Goal: Task Accomplishment & Management: Manage account settings

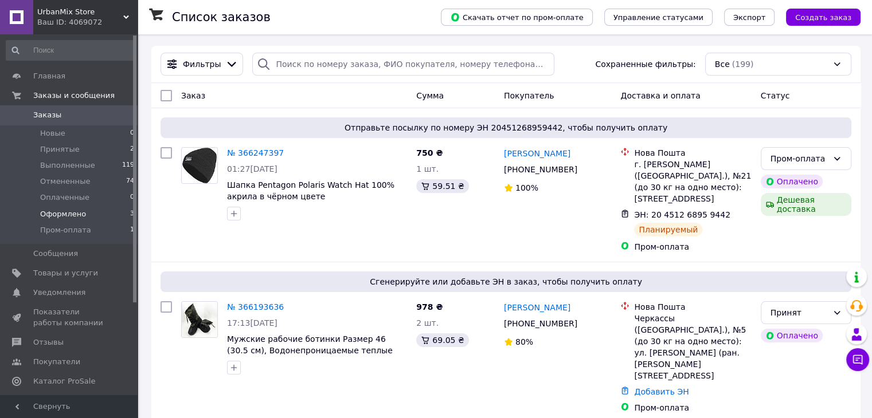
click at [98, 213] on li "Оформлено 3" at bounding box center [70, 214] width 141 height 16
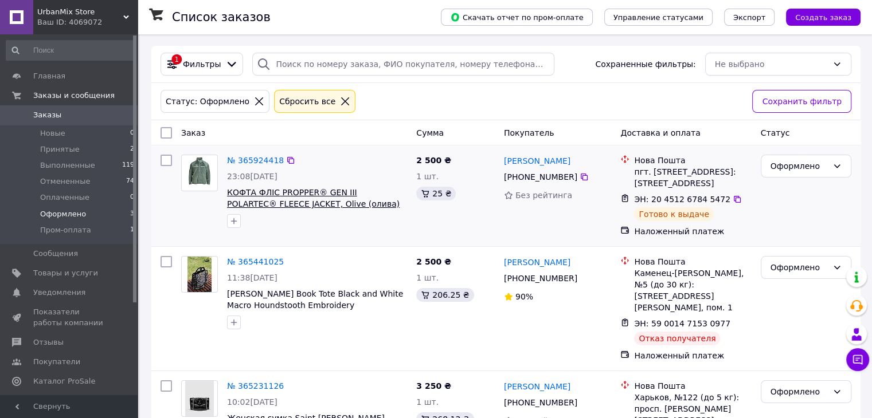
scroll to position [55, 0]
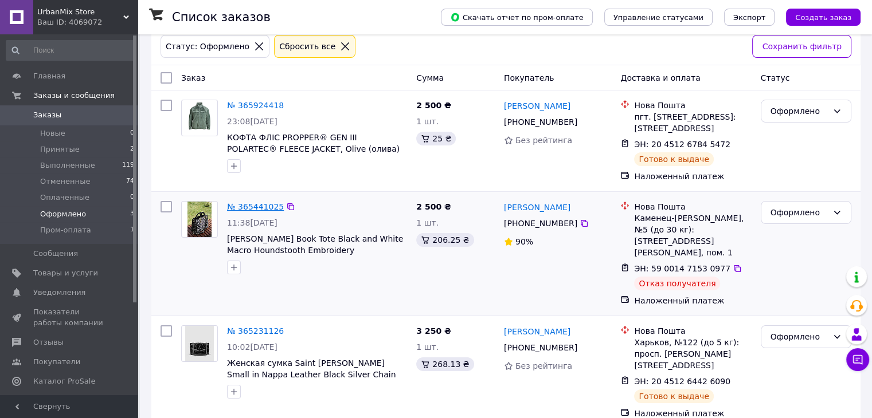
click at [236, 205] on link "№ 365441025" at bounding box center [255, 206] width 57 height 9
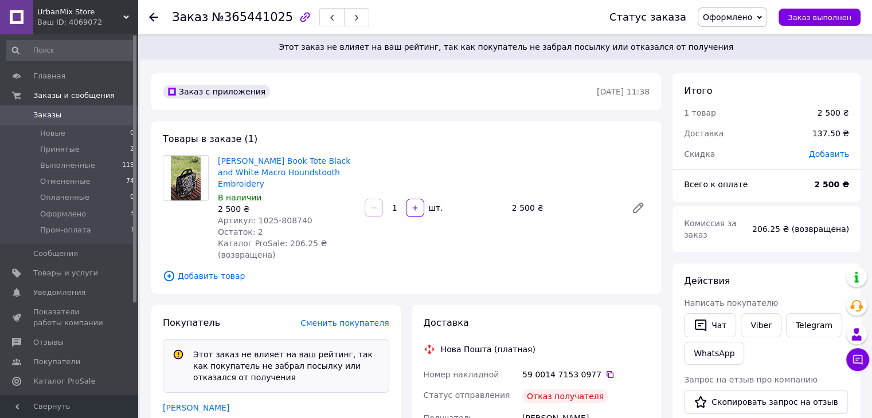
click at [736, 21] on span "Оформлено" at bounding box center [727, 17] width 49 height 9
click at [729, 51] on li "Выполнен" at bounding box center [732, 57] width 68 height 17
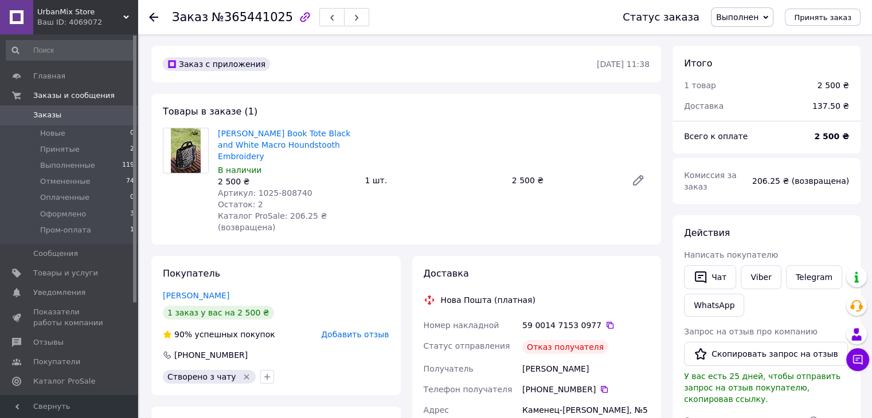
click at [95, 108] on link "Заказы 0" at bounding box center [70, 114] width 141 height 19
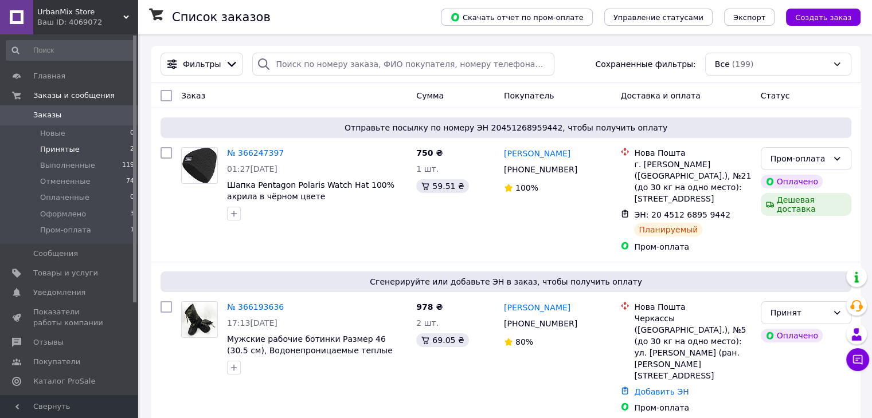
click at [109, 143] on li "Принятые 2" at bounding box center [70, 150] width 141 height 16
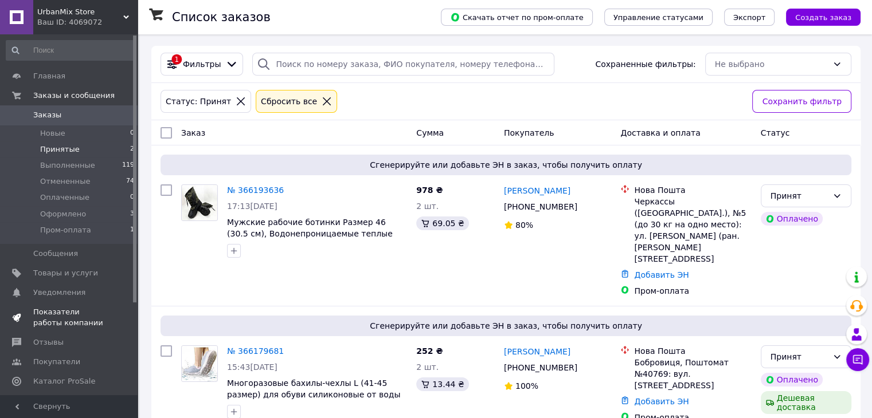
click at [57, 311] on span "Показатели работы компании" at bounding box center [69, 317] width 73 height 21
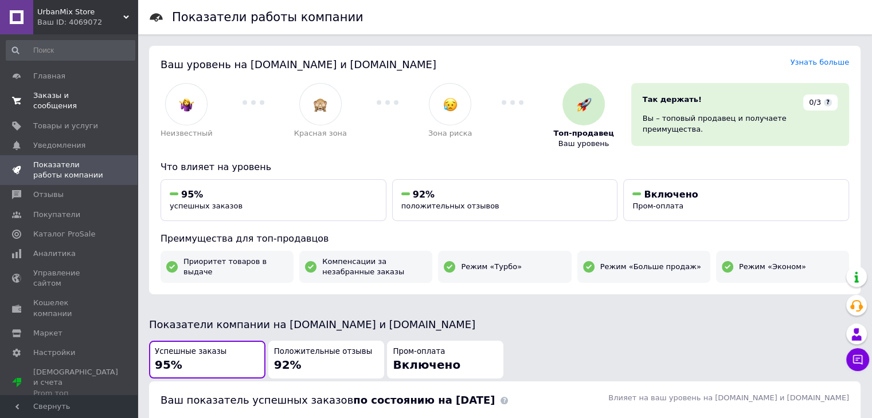
click at [94, 91] on span "Заказы и сообщения" at bounding box center [69, 101] width 73 height 21
